Goal: Information Seeking & Learning: Learn about a topic

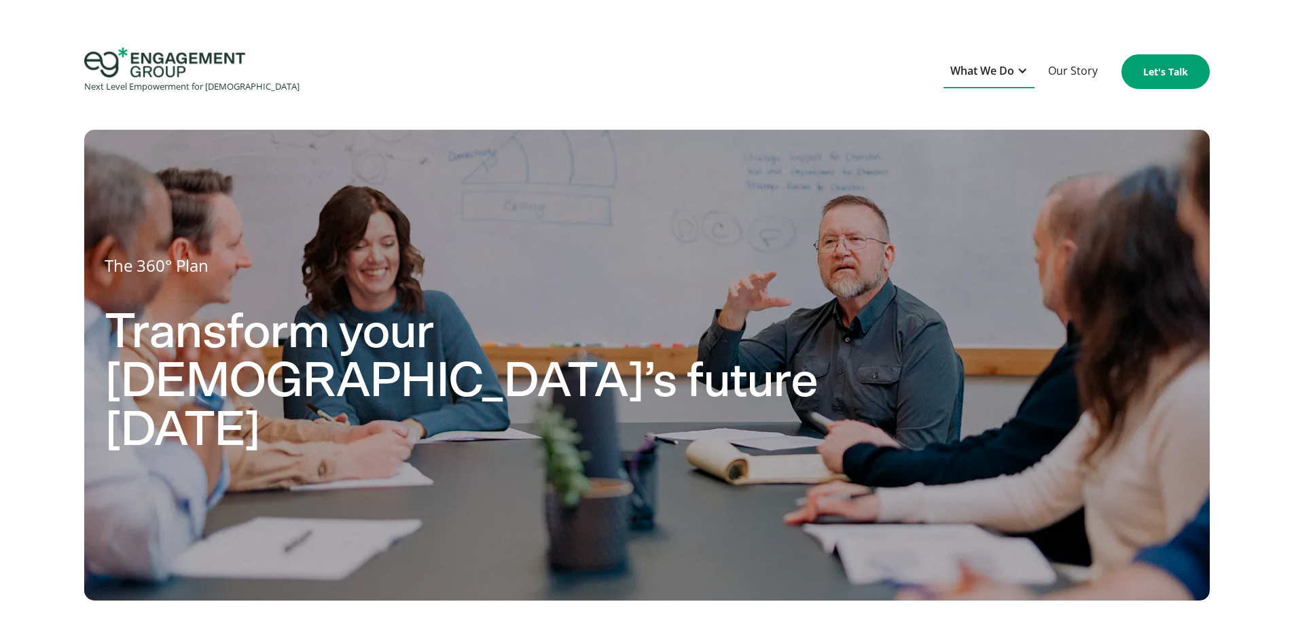
click at [976, 65] on div "What We Do" at bounding box center [982, 71] width 64 height 18
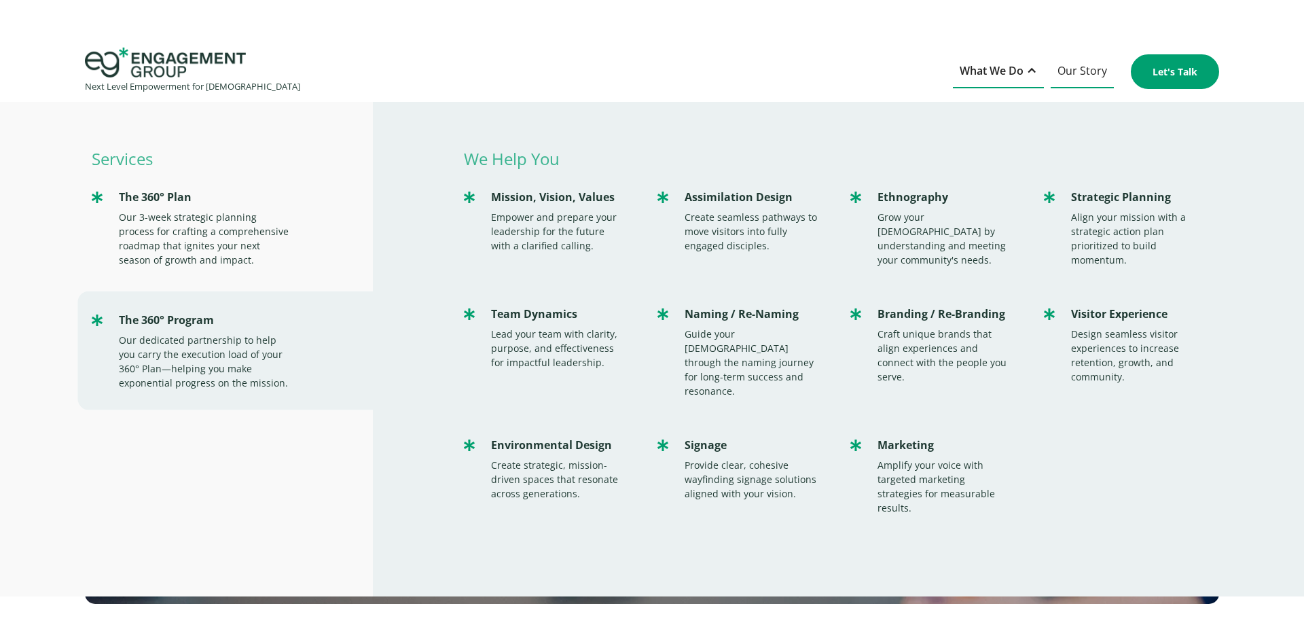
click at [1086, 75] on link "Our Story" at bounding box center [1081, 71] width 63 height 33
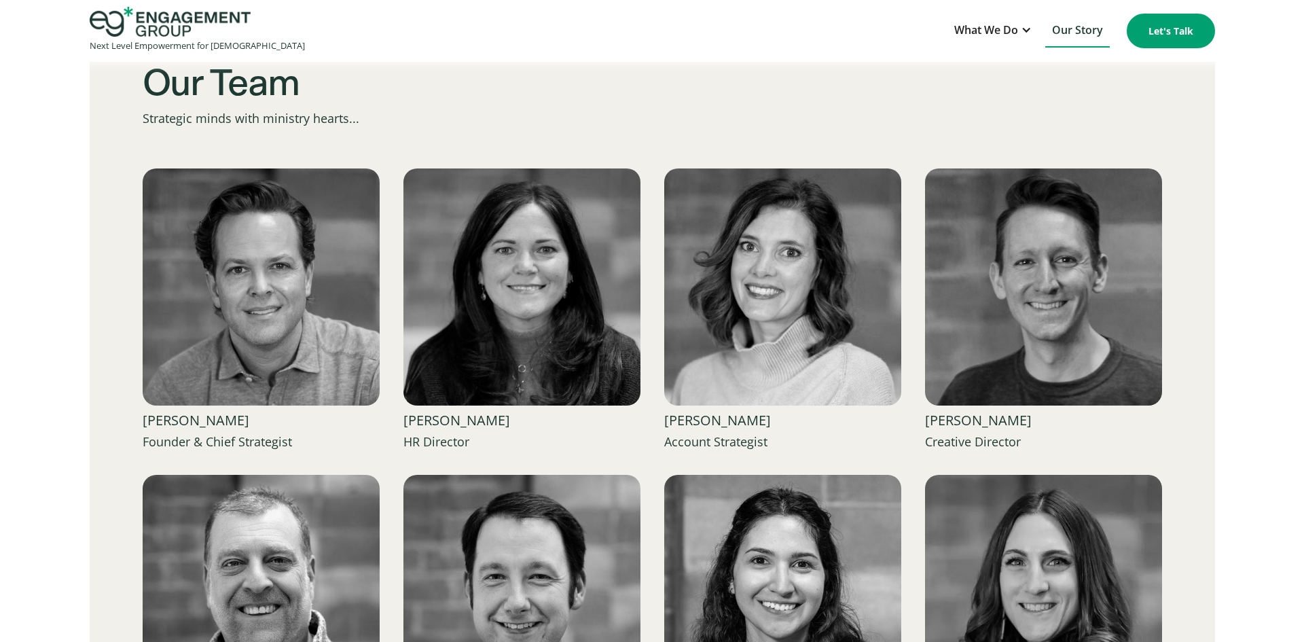
scroll to position [2025, 0]
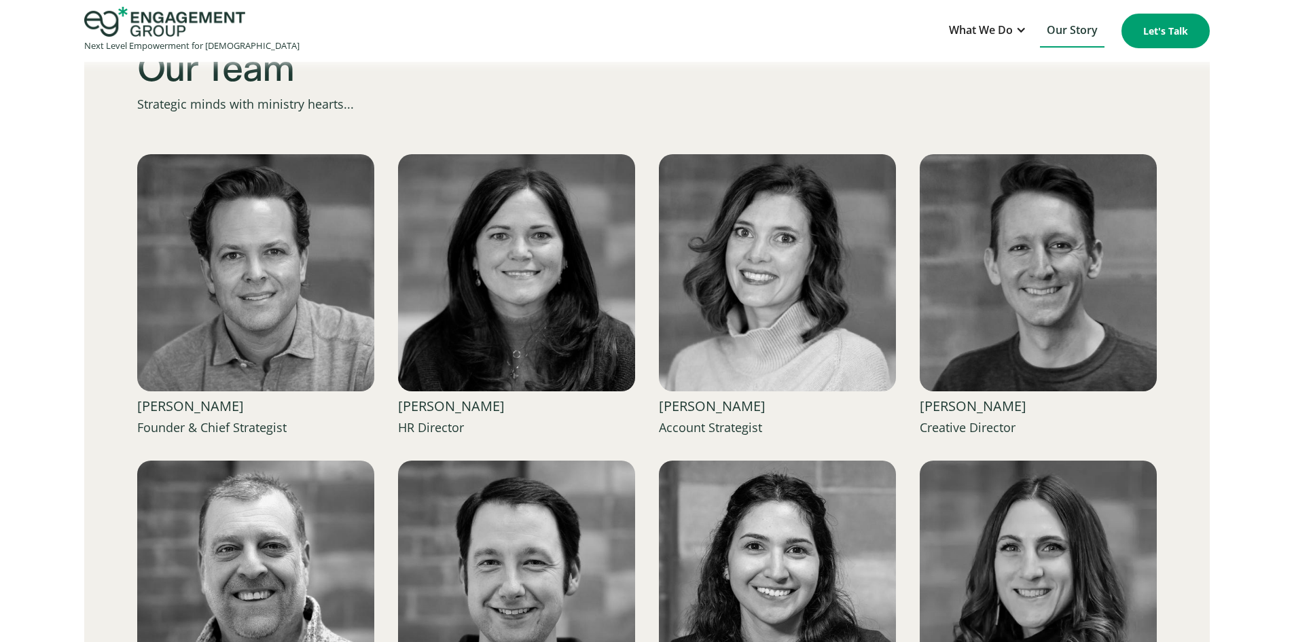
click at [327, 324] on img at bounding box center [255, 272] width 237 height 237
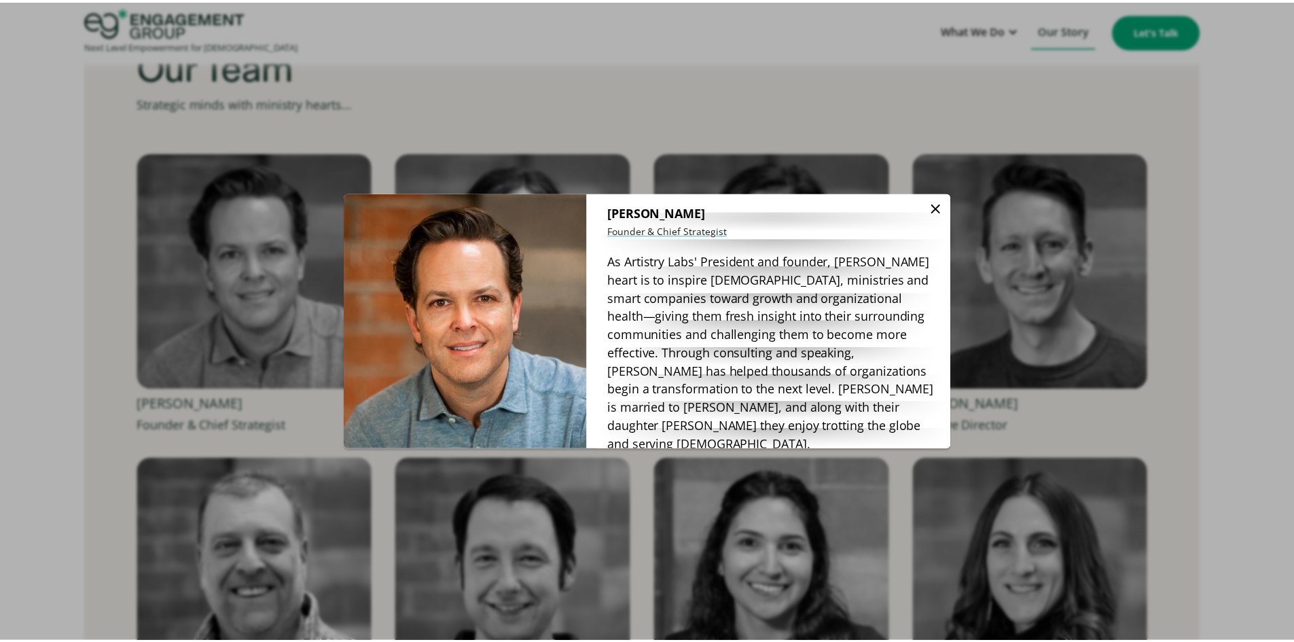
scroll to position [16, 0]
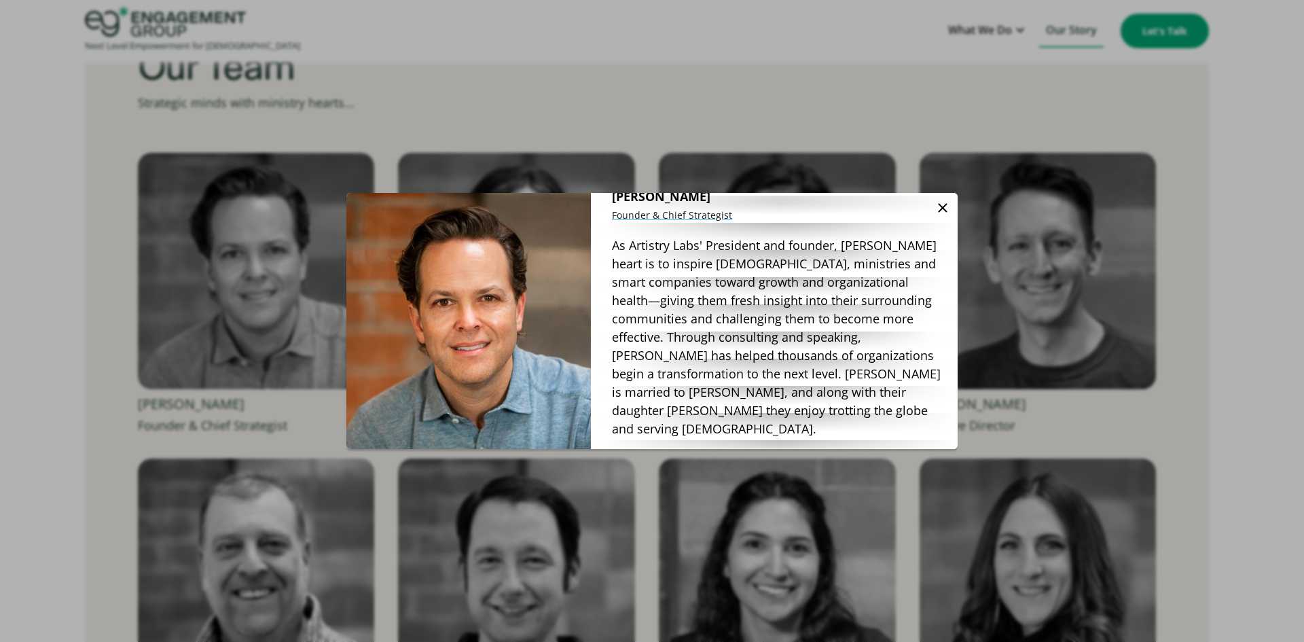
click at [943, 206] on img at bounding box center [942, 208] width 16 height 16
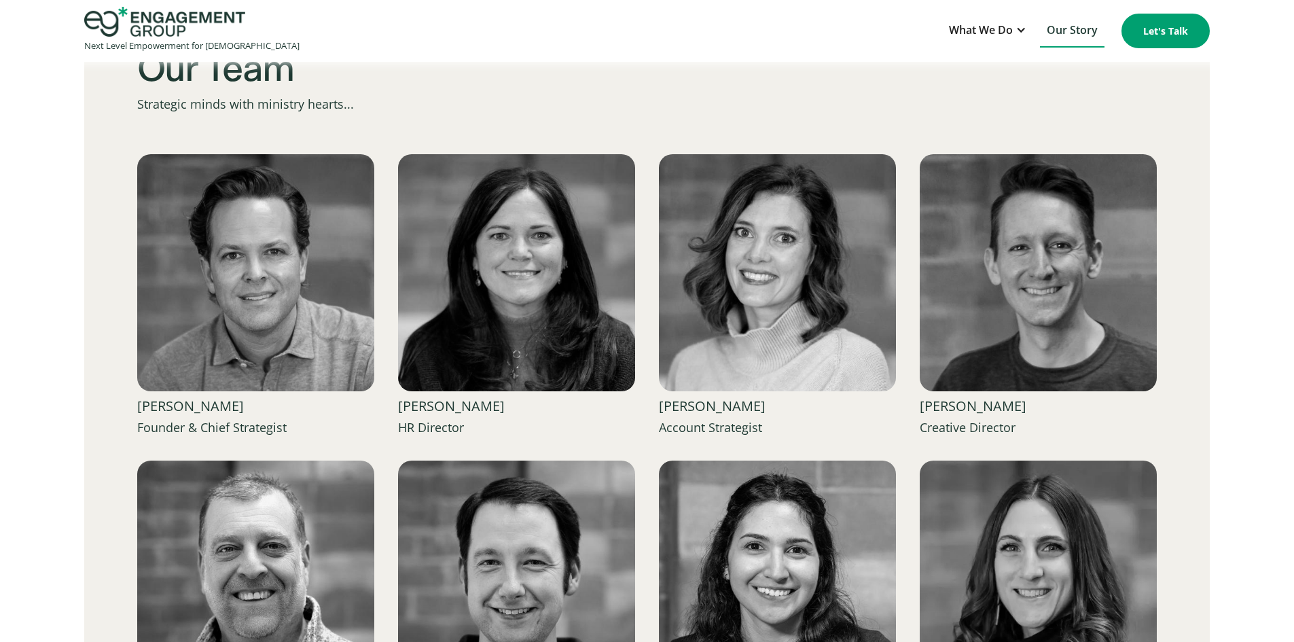
click at [551, 309] on img at bounding box center [516, 272] width 237 height 237
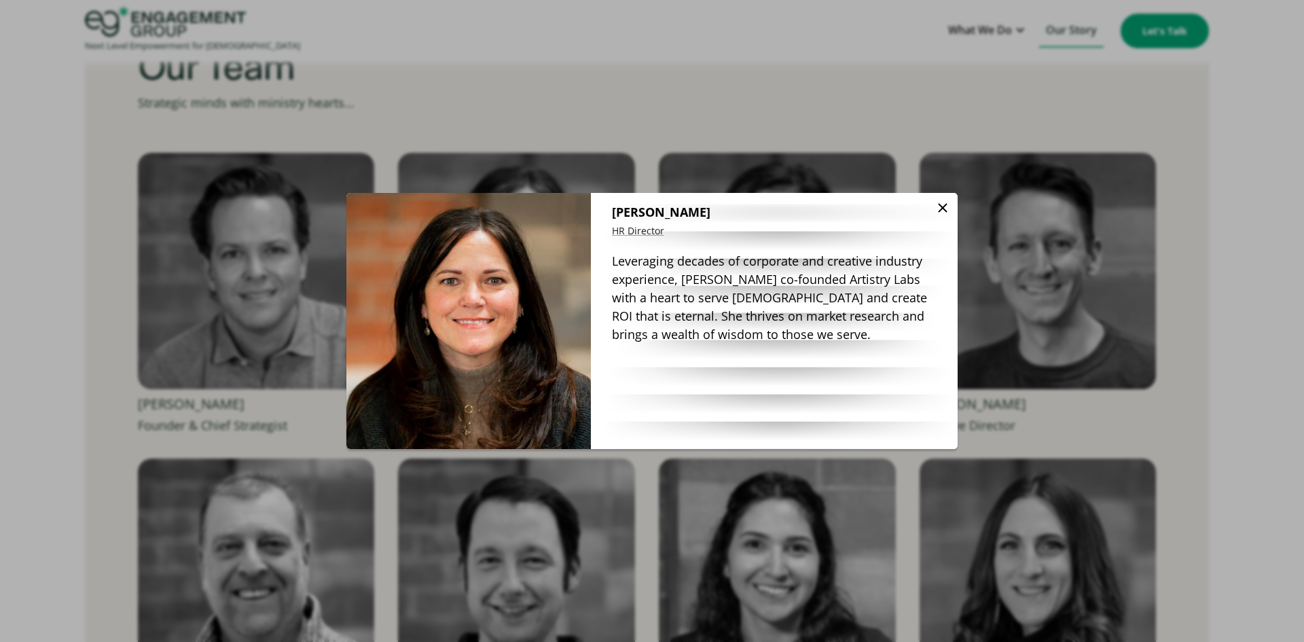
click at [940, 209] on img at bounding box center [942, 208] width 16 height 16
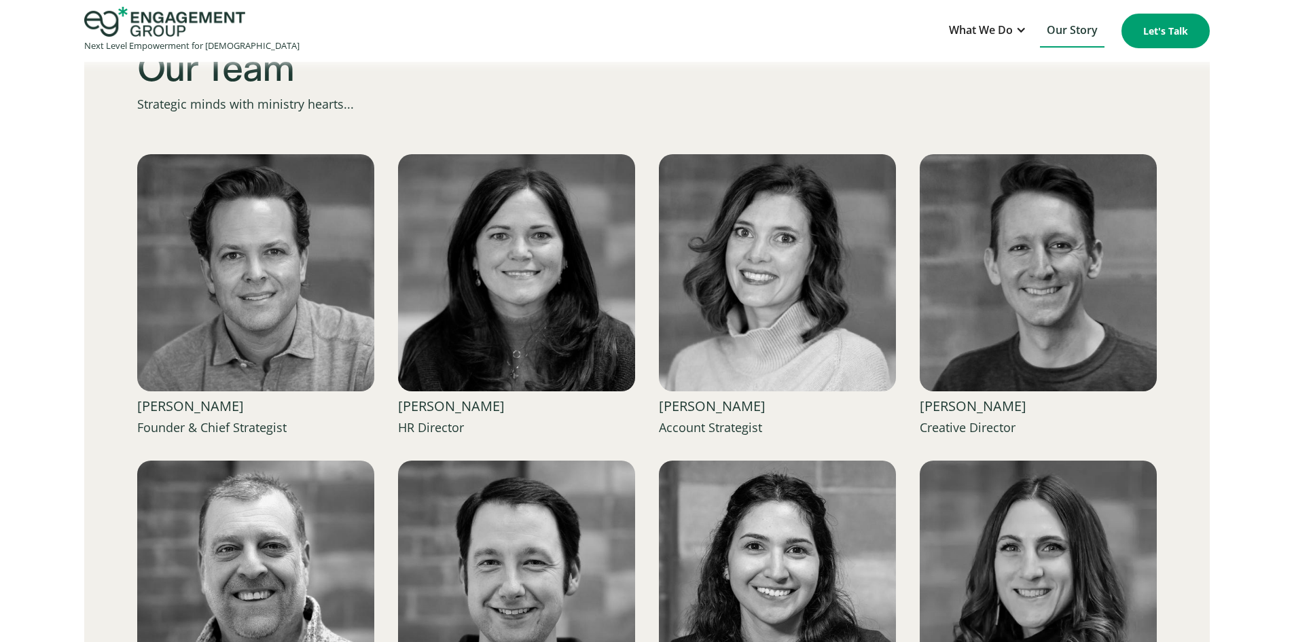
click at [1044, 238] on img at bounding box center [1037, 272] width 237 height 237
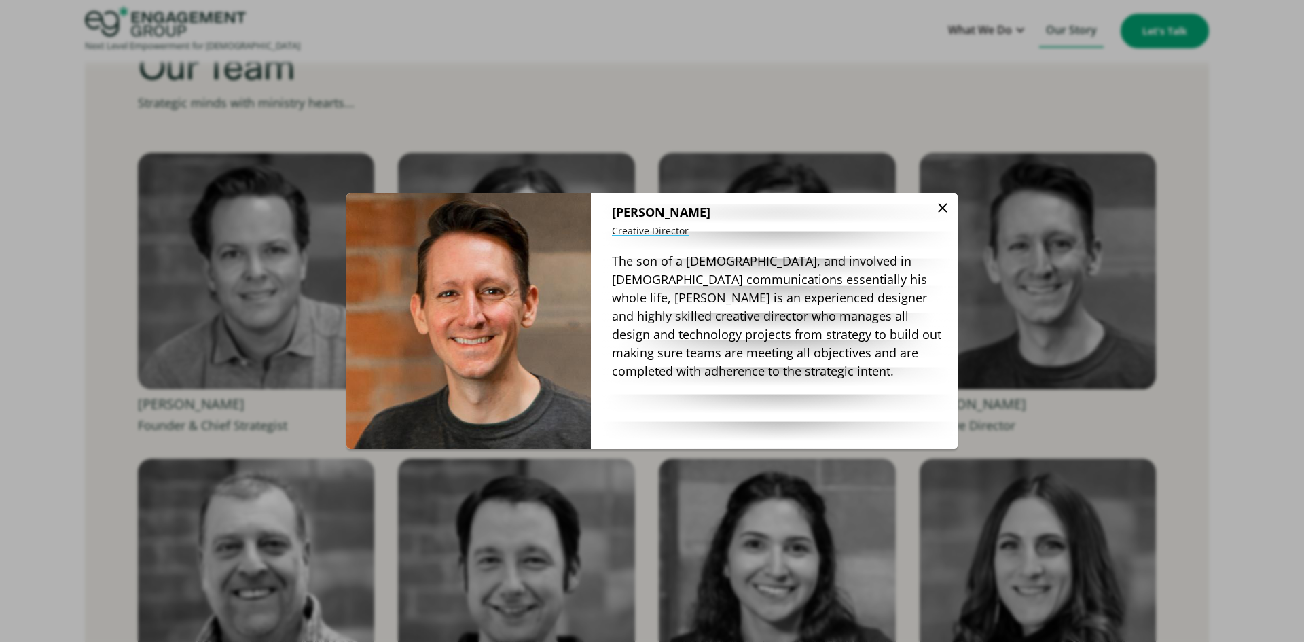
click at [940, 208] on img at bounding box center [942, 208] width 16 height 16
